Goal: Navigation & Orientation: Find specific page/section

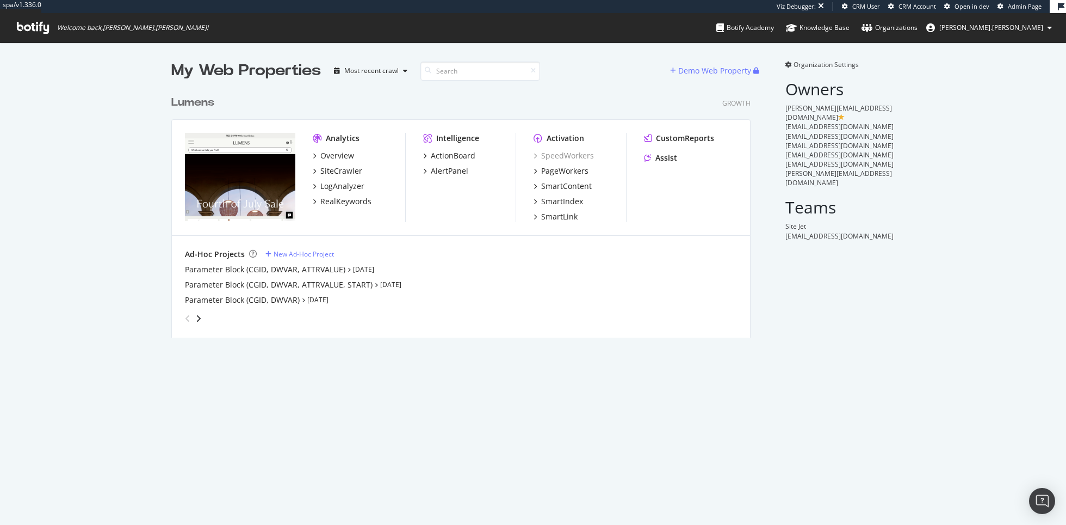
scroll to position [255, 588]
click at [548, 204] on div "SmartIndex" at bounding box center [562, 201] width 42 height 11
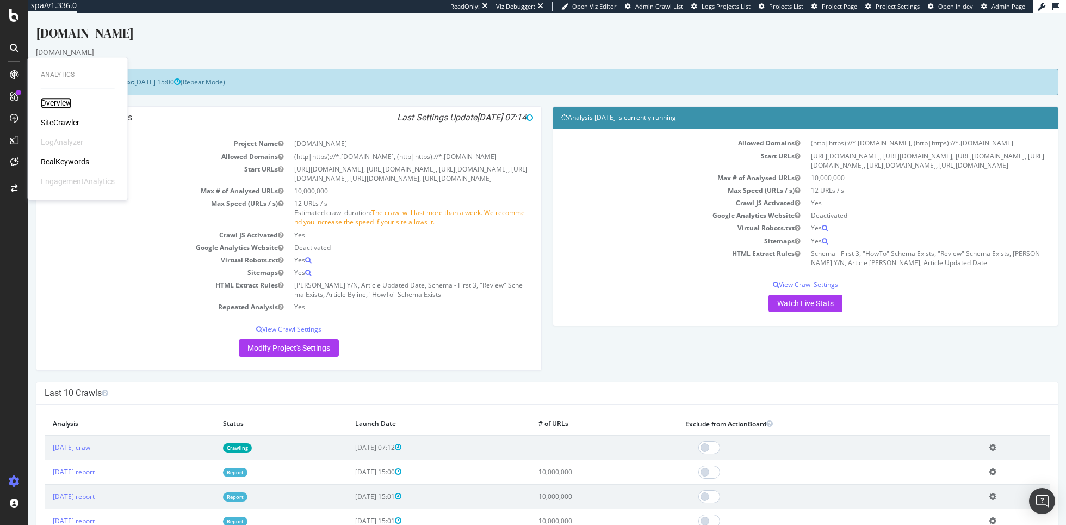
click at [62, 103] on div "Overview" at bounding box center [56, 102] width 31 height 11
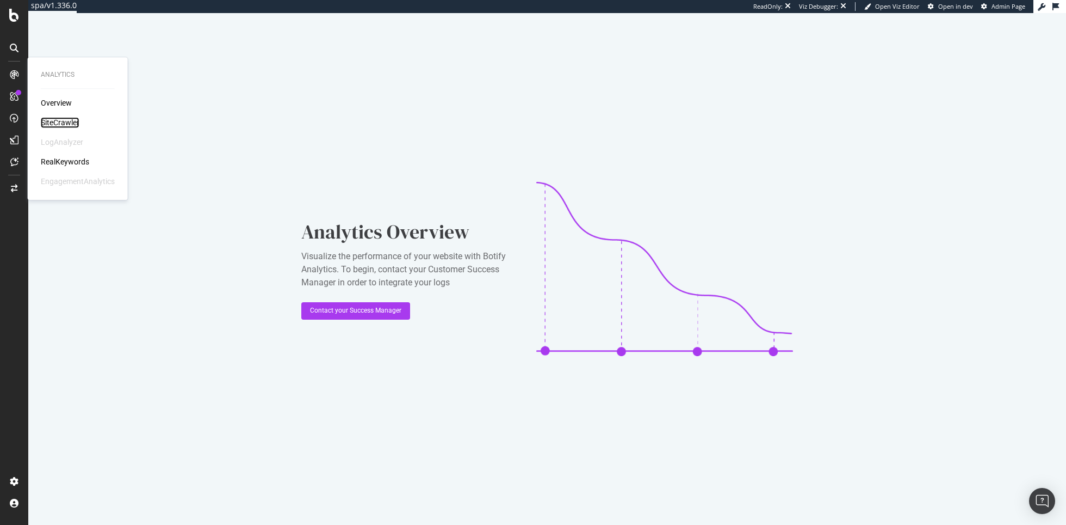
click at [61, 117] on div "SiteCrawler" at bounding box center [60, 122] width 39 height 11
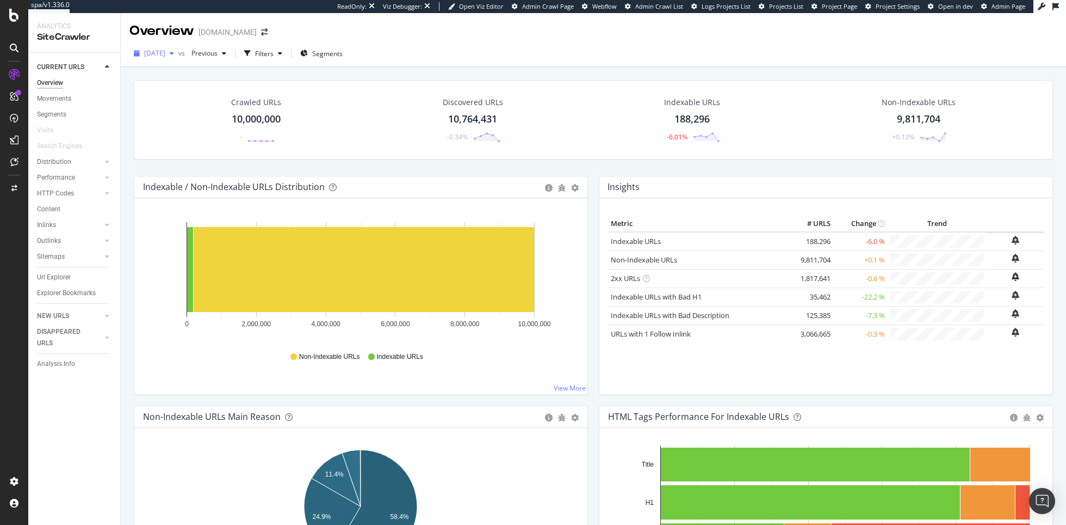
click at [165, 56] on span "[DATE]" at bounding box center [154, 52] width 21 height 9
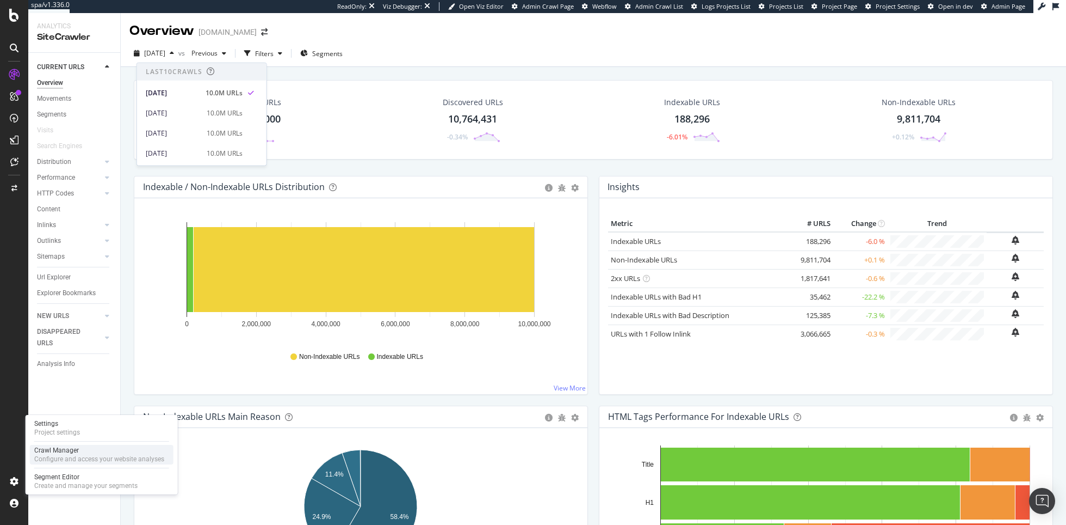
click at [77, 452] on div "Crawl Manager" at bounding box center [99, 450] width 130 height 9
